Goal: Information Seeking & Learning: Check status

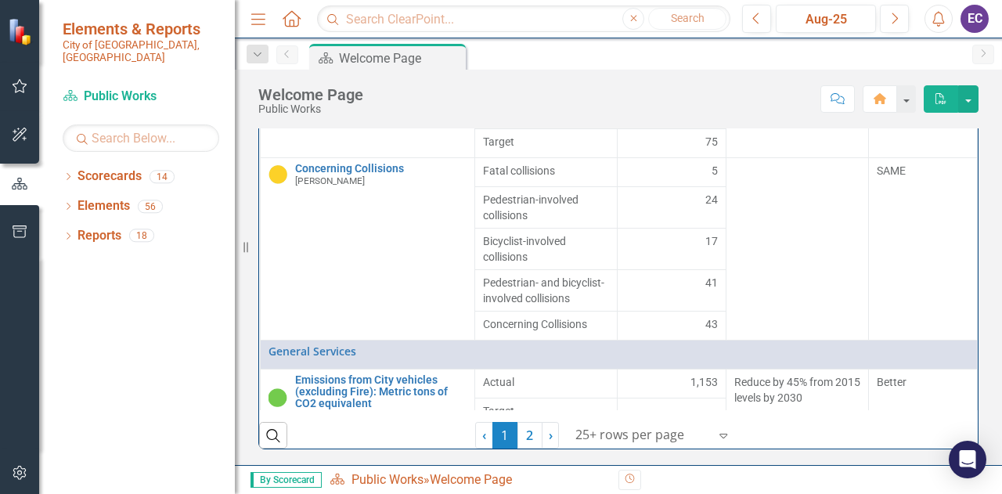
scroll to position [332, 0]
click at [521, 439] on link "2" at bounding box center [530, 435] width 25 height 27
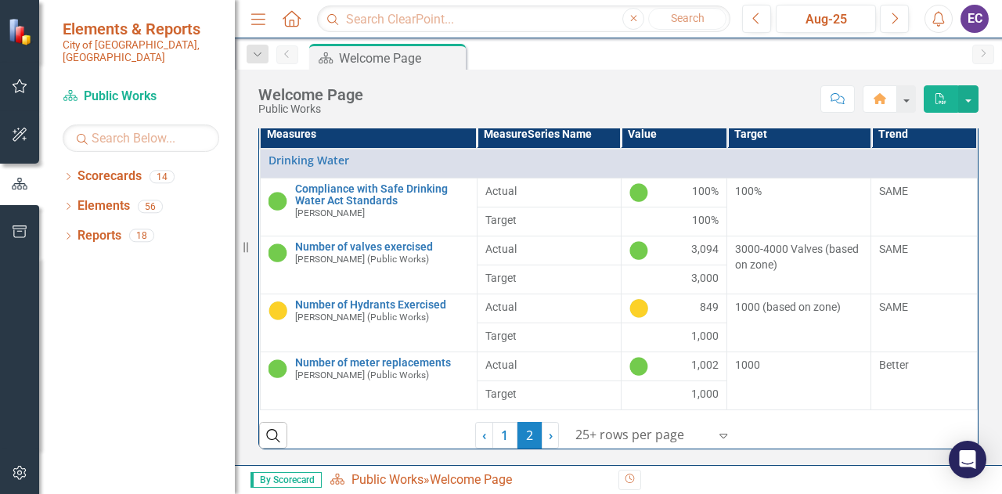
scroll to position [252, 0]
click at [494, 435] on link "1" at bounding box center [504, 435] width 25 height 27
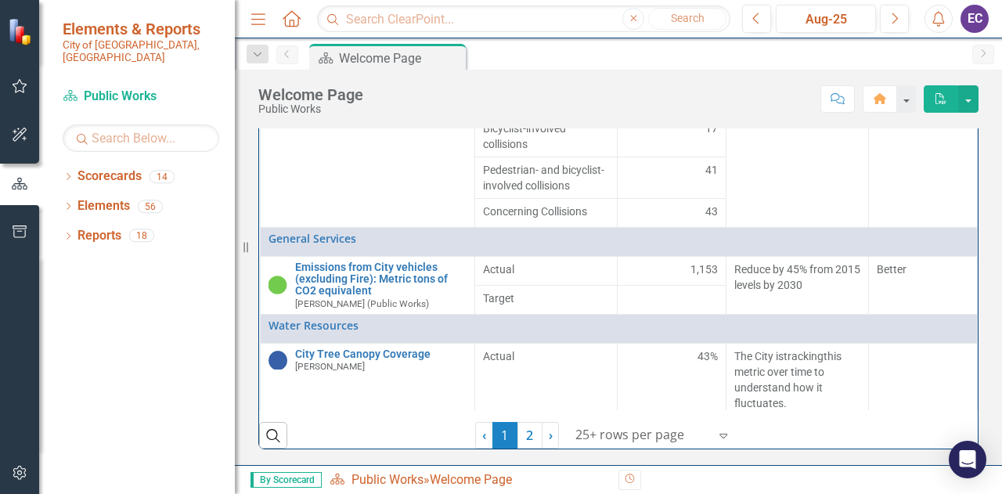
scroll to position [0, 0]
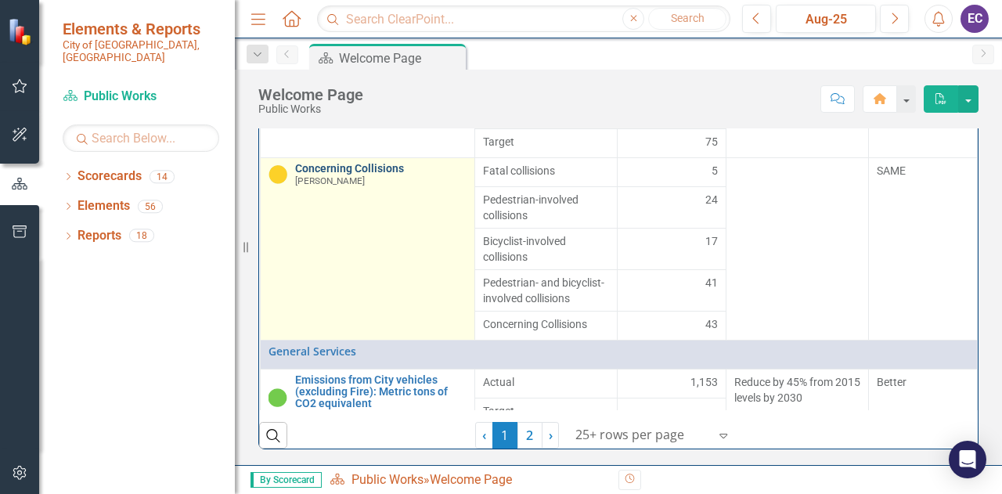
click at [355, 175] on link "Concerning Collisions" at bounding box center [380, 169] width 171 height 12
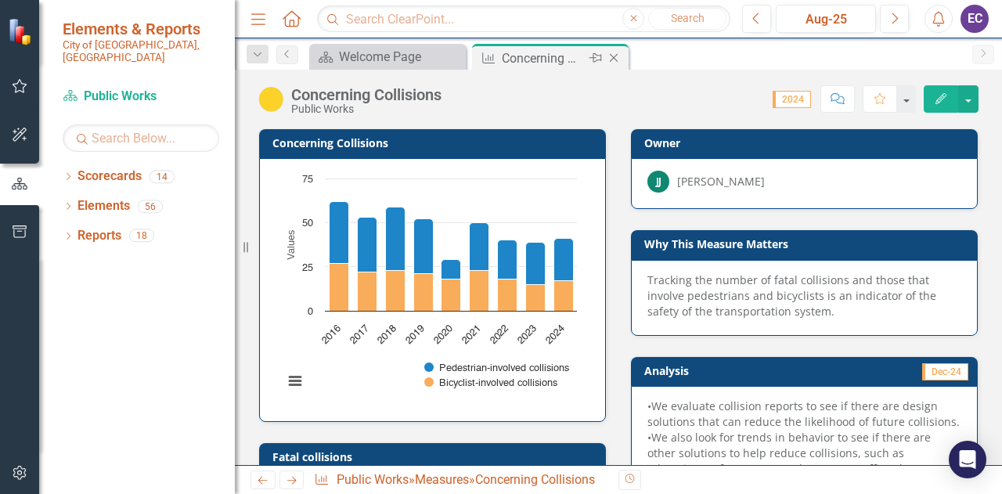
click at [622, 56] on div "Close" at bounding box center [615, 59] width 20 height 20
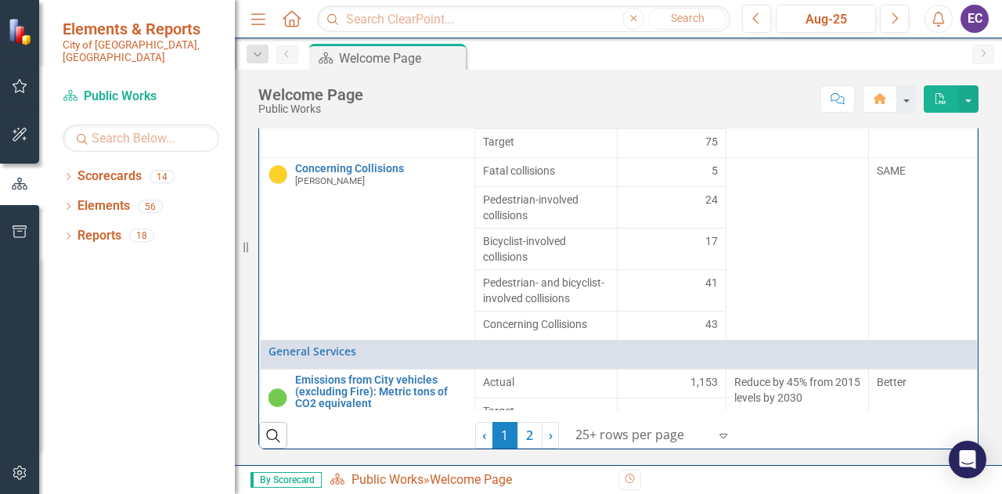
scroll to position [332, 0]
click at [521, 439] on link "2" at bounding box center [530, 435] width 25 height 27
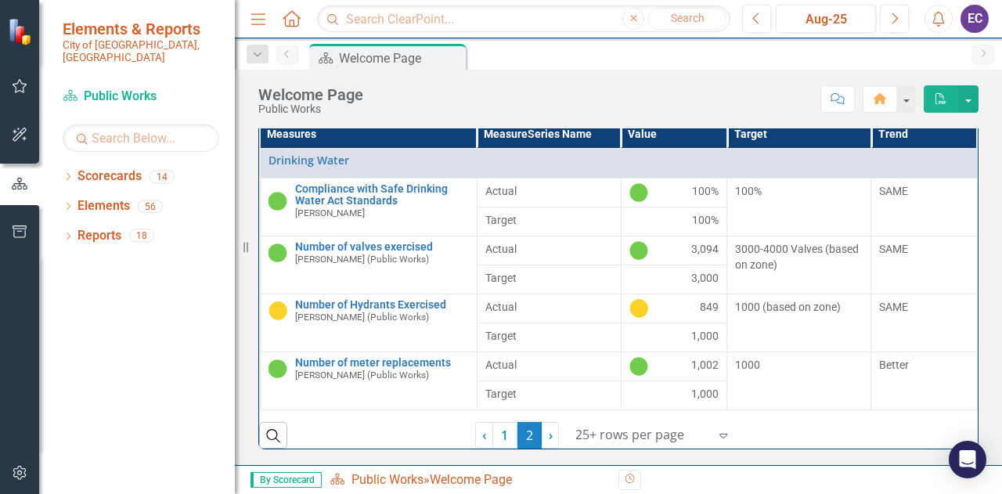
scroll to position [253, 0]
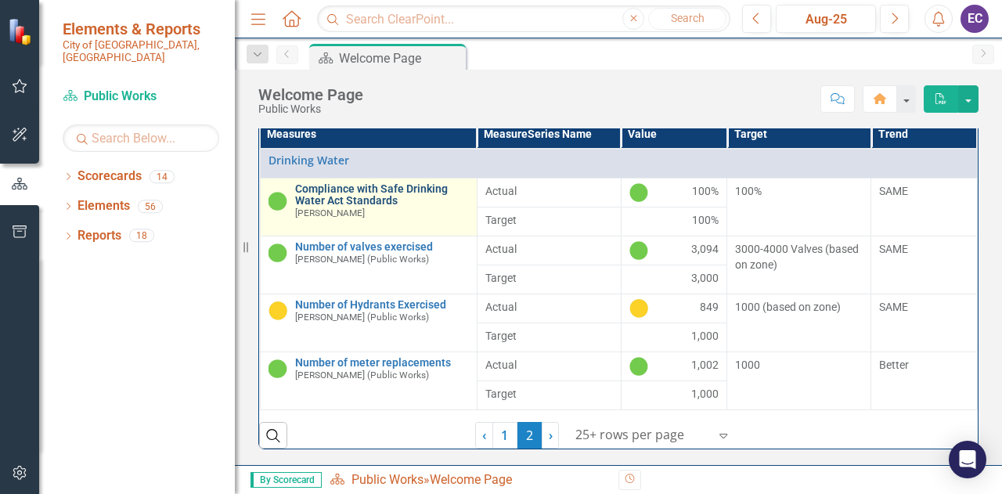
click at [393, 187] on link "Compliance with Safe Drinking Water Act Standards" at bounding box center [382, 195] width 174 height 24
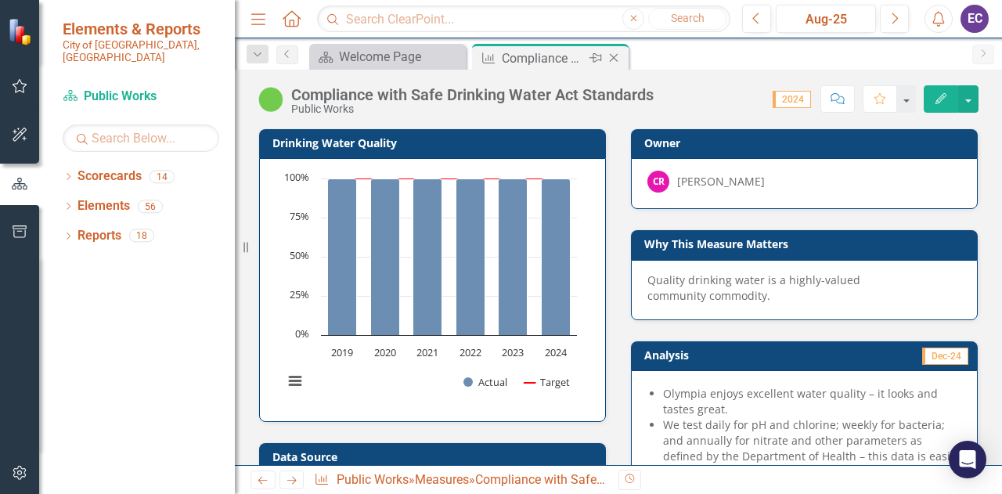
click at [614, 57] on icon at bounding box center [614, 58] width 9 height 9
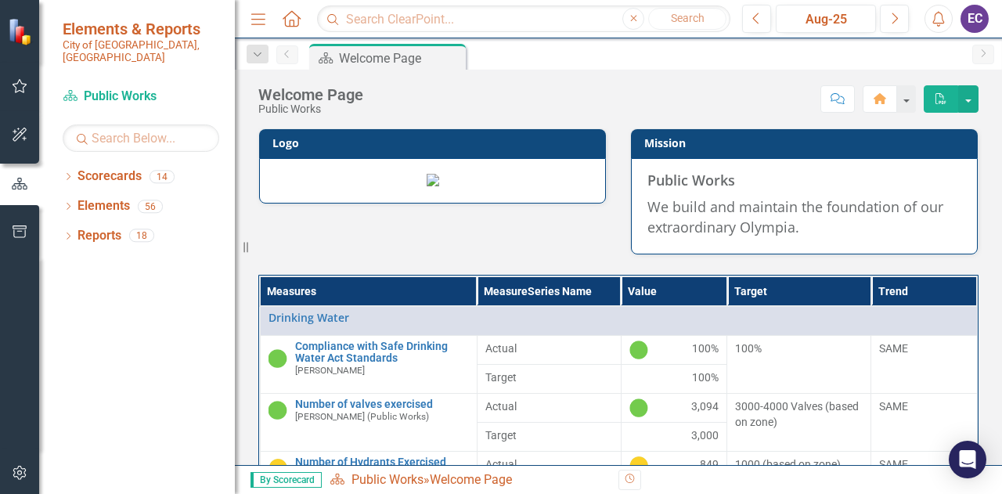
scroll to position [252, 0]
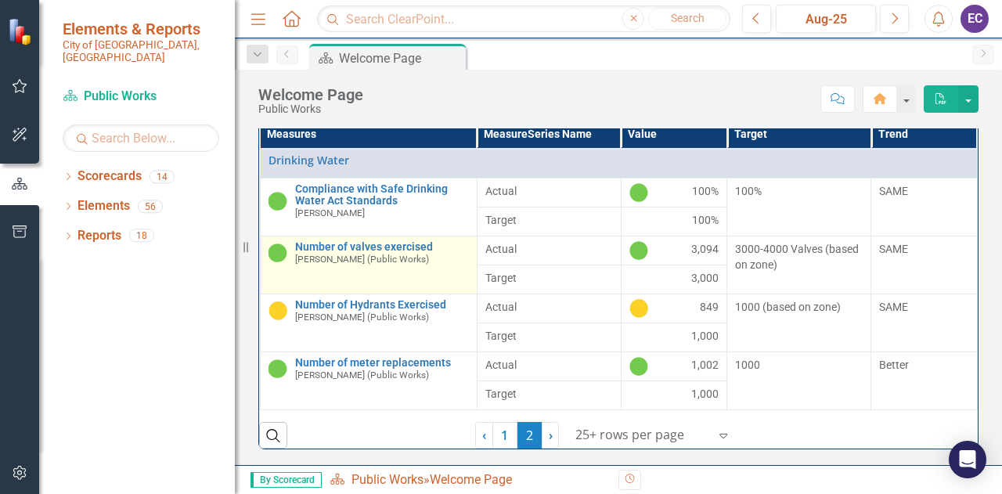
click at [351, 259] on small "[PERSON_NAME] (Public Works)" at bounding box center [362, 259] width 134 height 10
click at [321, 252] on link "Number of valves exercised" at bounding box center [382, 247] width 174 height 12
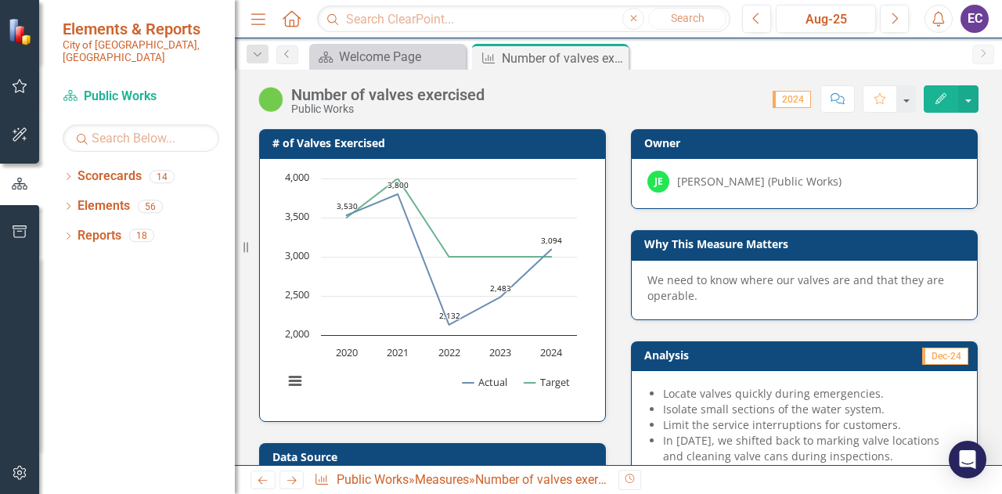
scroll to position [221, 0]
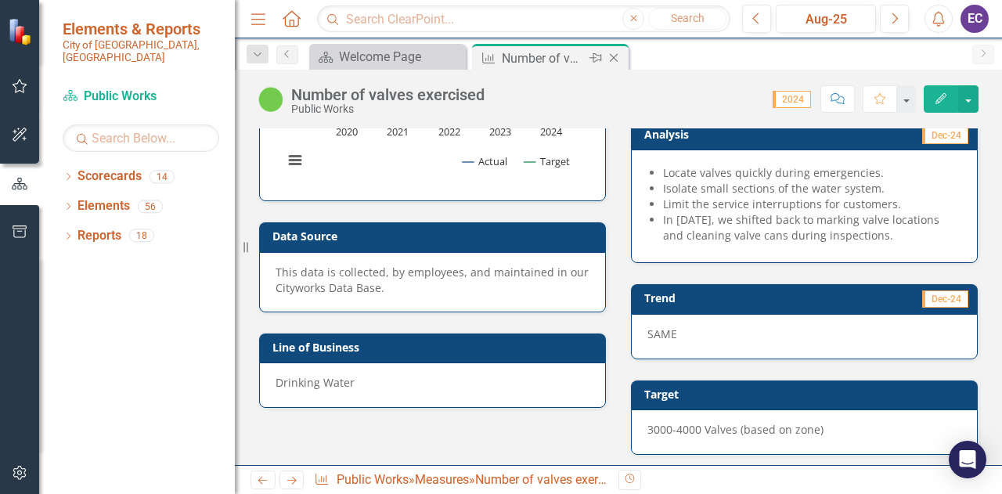
click at [619, 59] on icon "Close" at bounding box center [614, 58] width 16 height 13
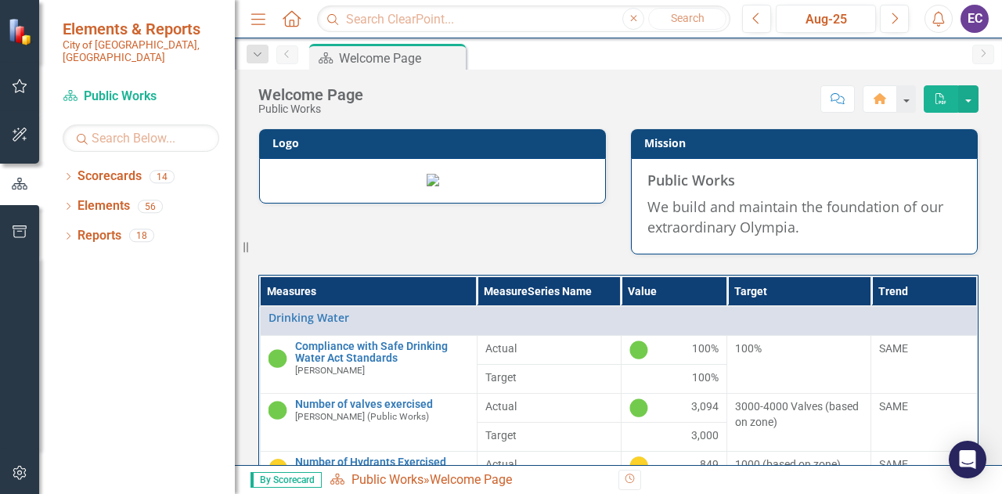
scroll to position [252, 0]
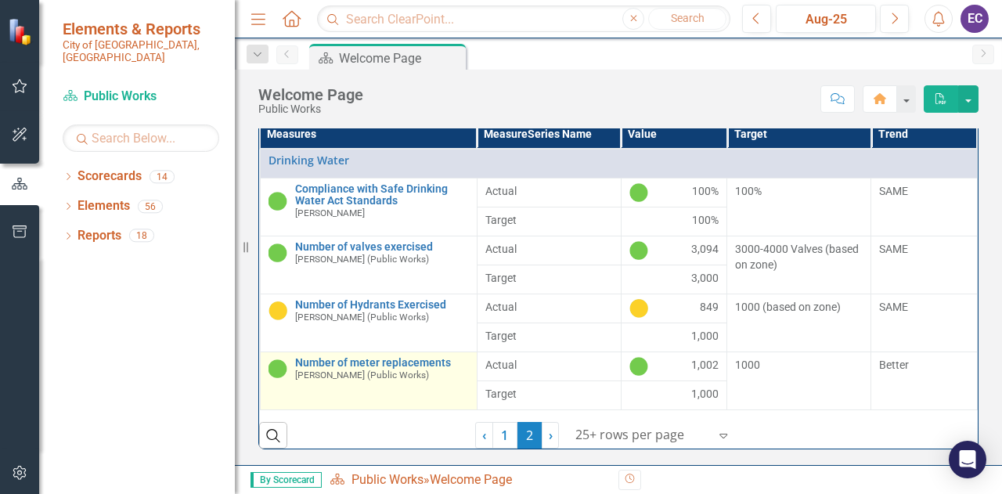
click at [328, 371] on div "Number of meter replacements [PERSON_NAME] (Public Works)" at bounding box center [382, 369] width 174 height 24
click at [366, 359] on link "Number of meter replacements" at bounding box center [382, 363] width 174 height 12
